Goal: Information Seeking & Learning: Learn about a topic

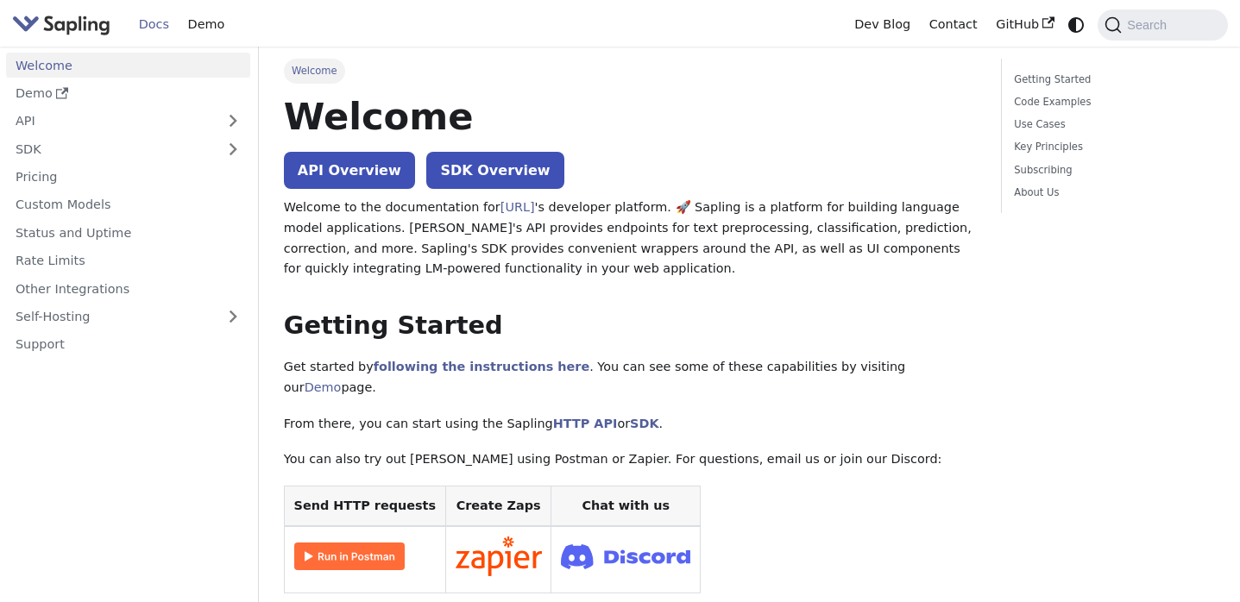
click at [380, 172] on link "API Overview" at bounding box center [349, 170] width 131 height 37
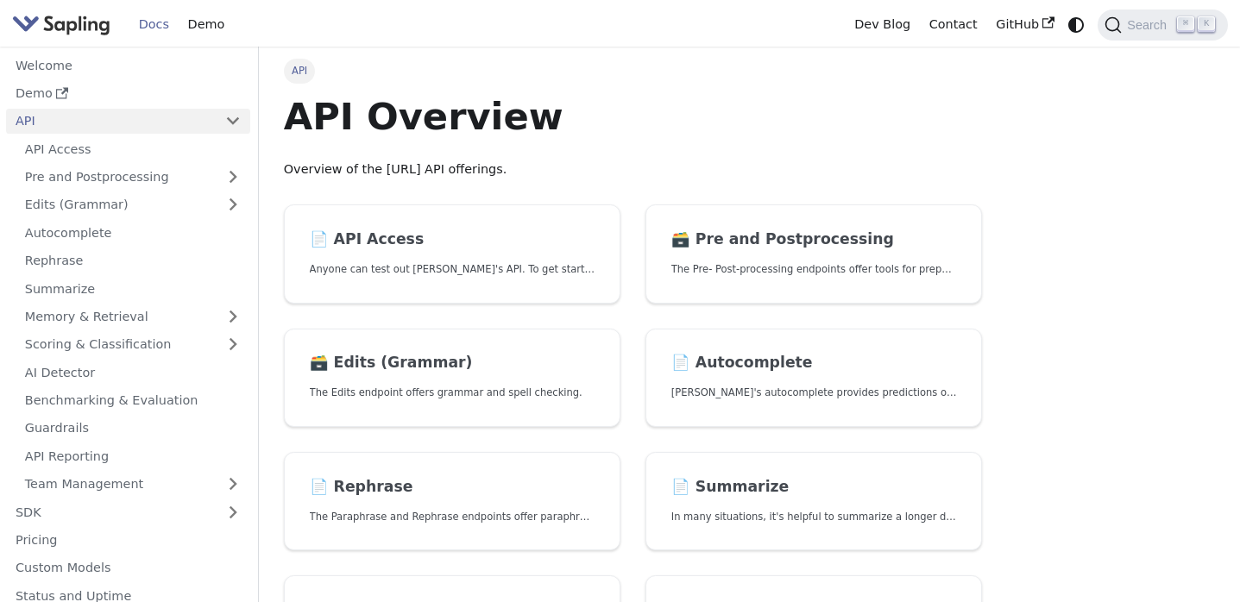
click at [79, 25] on img "Main" at bounding box center [61, 24] width 98 height 25
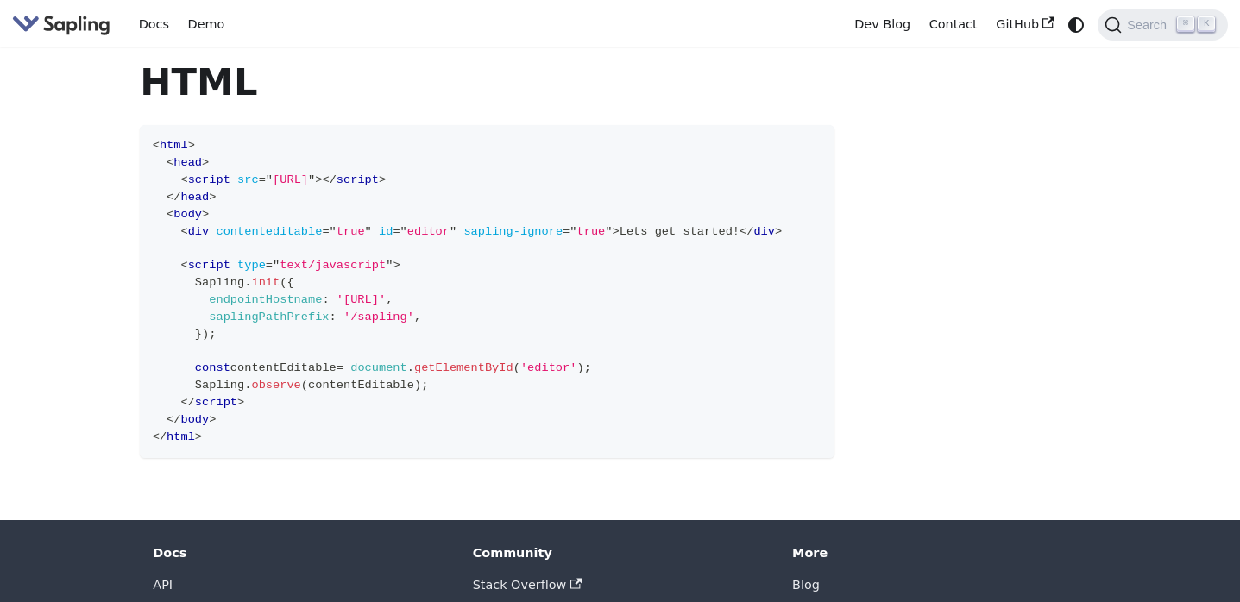
click at [73, 23] on img "Main" at bounding box center [61, 24] width 98 height 25
